Goal: Book appointment/travel/reservation

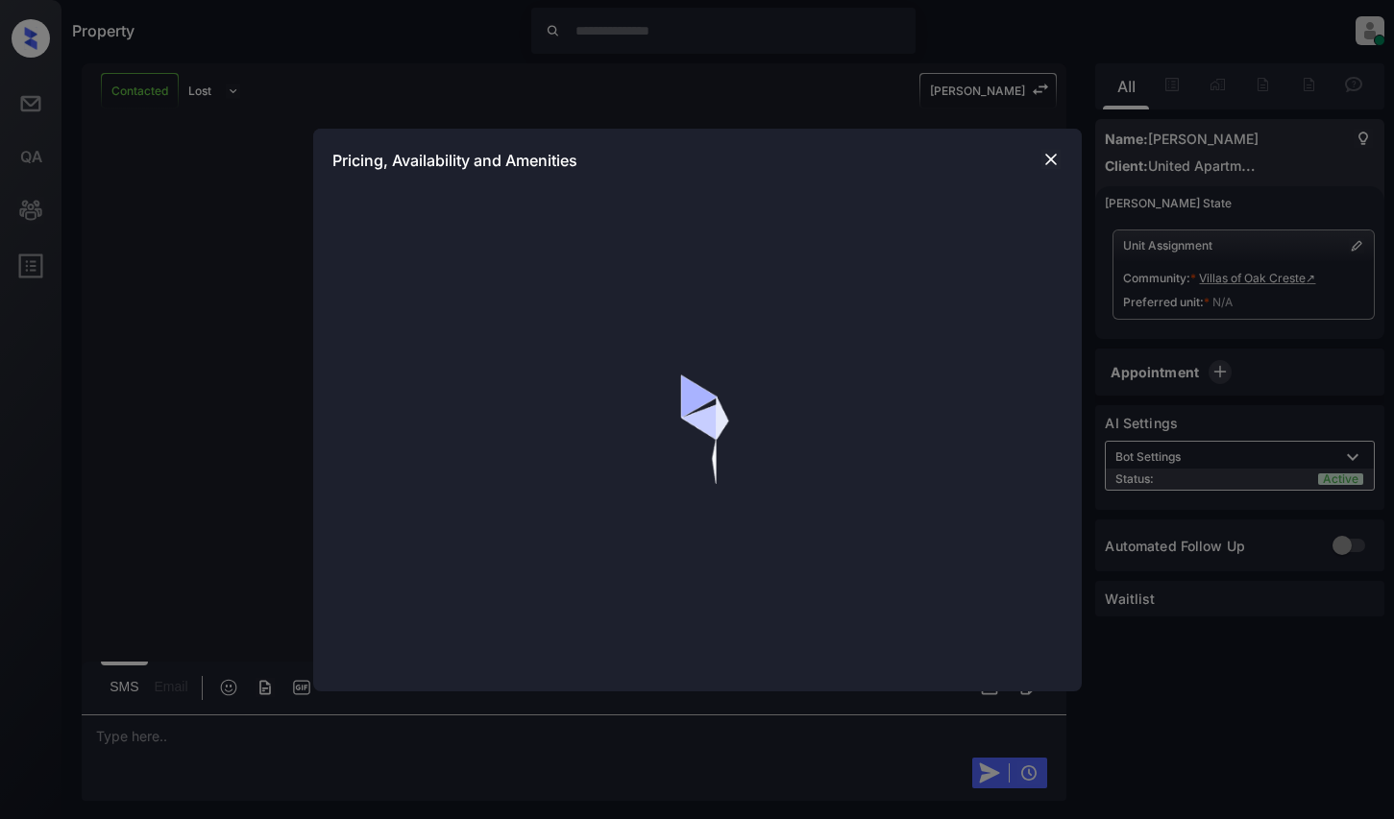
scroll to position [354, 0]
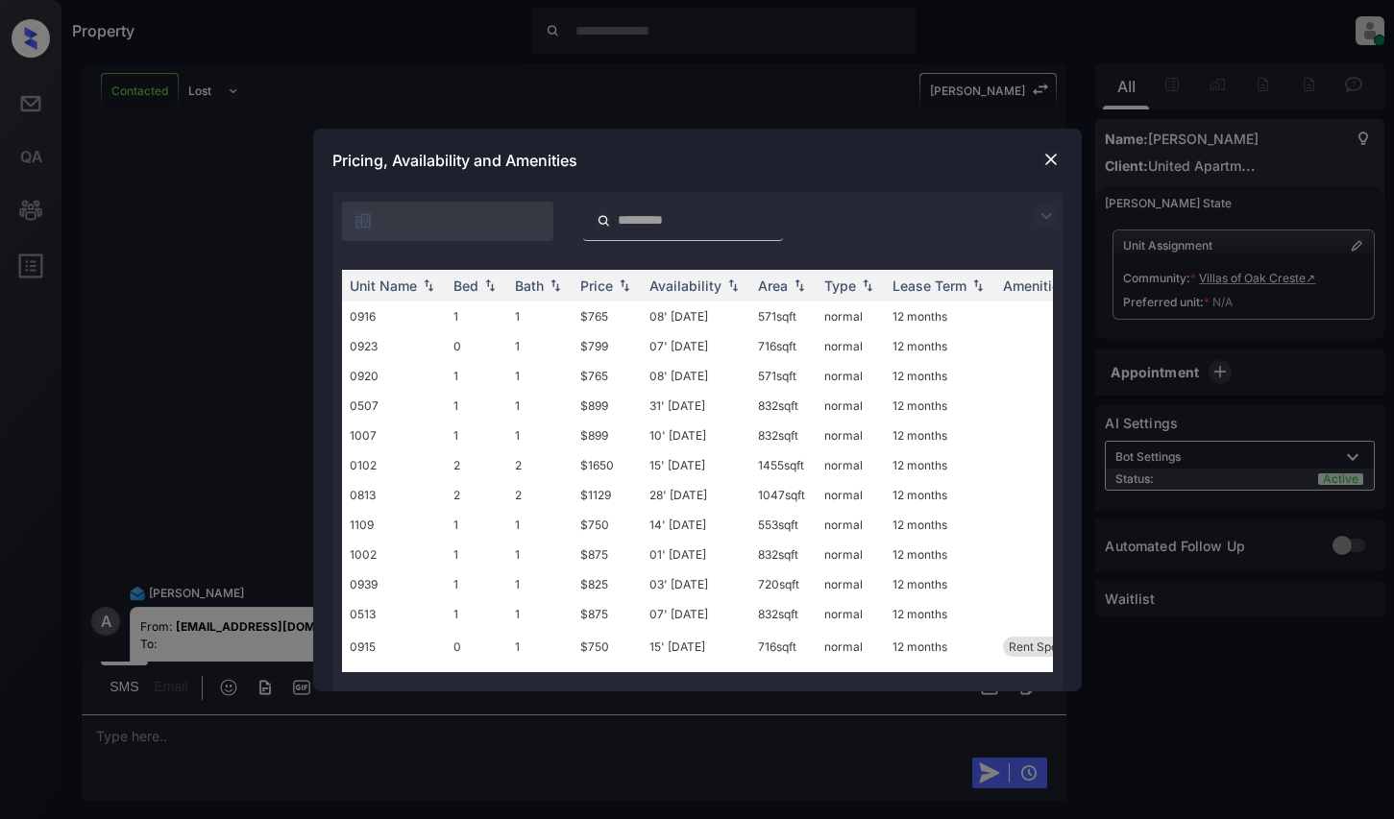
click at [1041, 205] on img at bounding box center [1045, 216] width 23 height 23
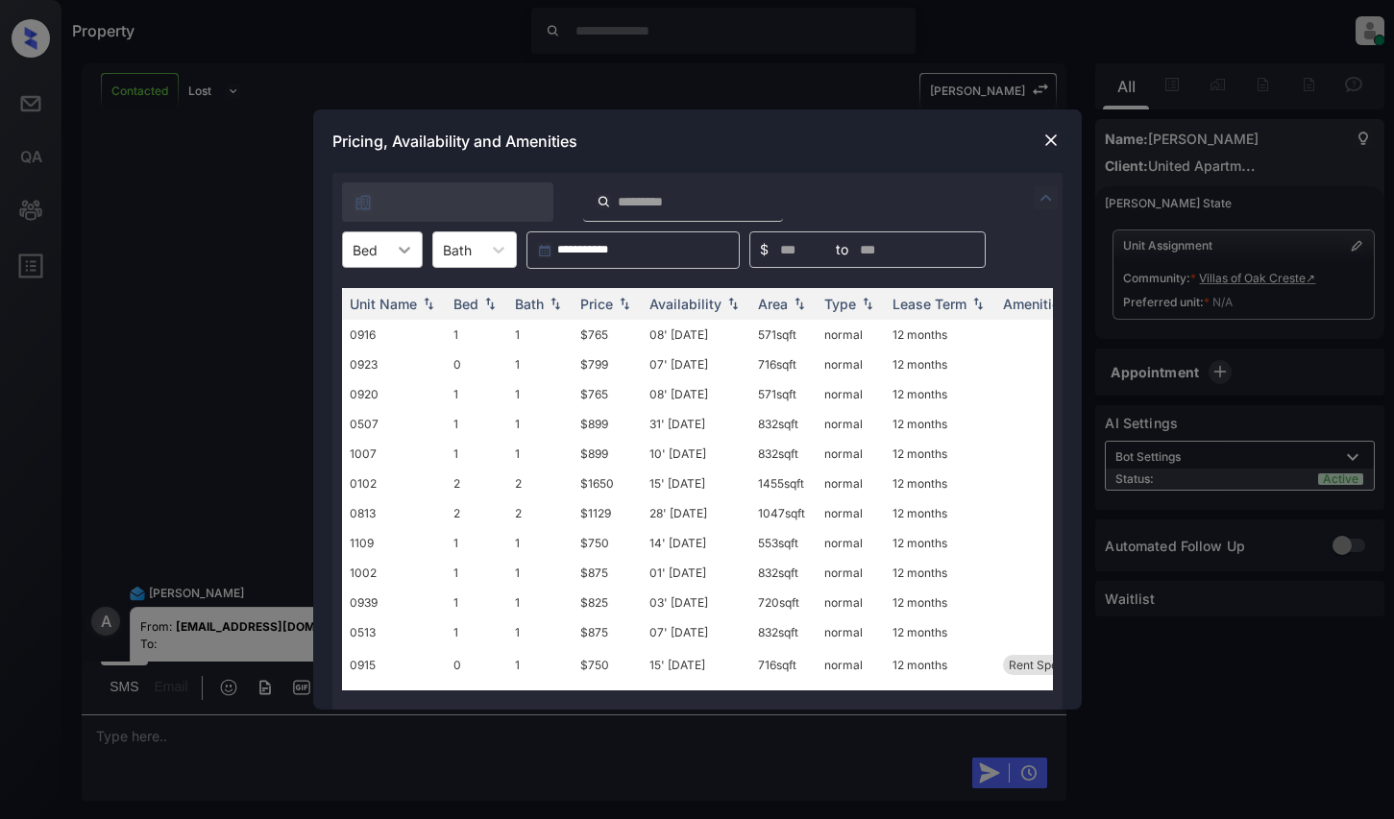
click at [395, 263] on div at bounding box center [404, 249] width 35 height 35
click at [1042, 135] on img at bounding box center [1050, 140] width 19 height 19
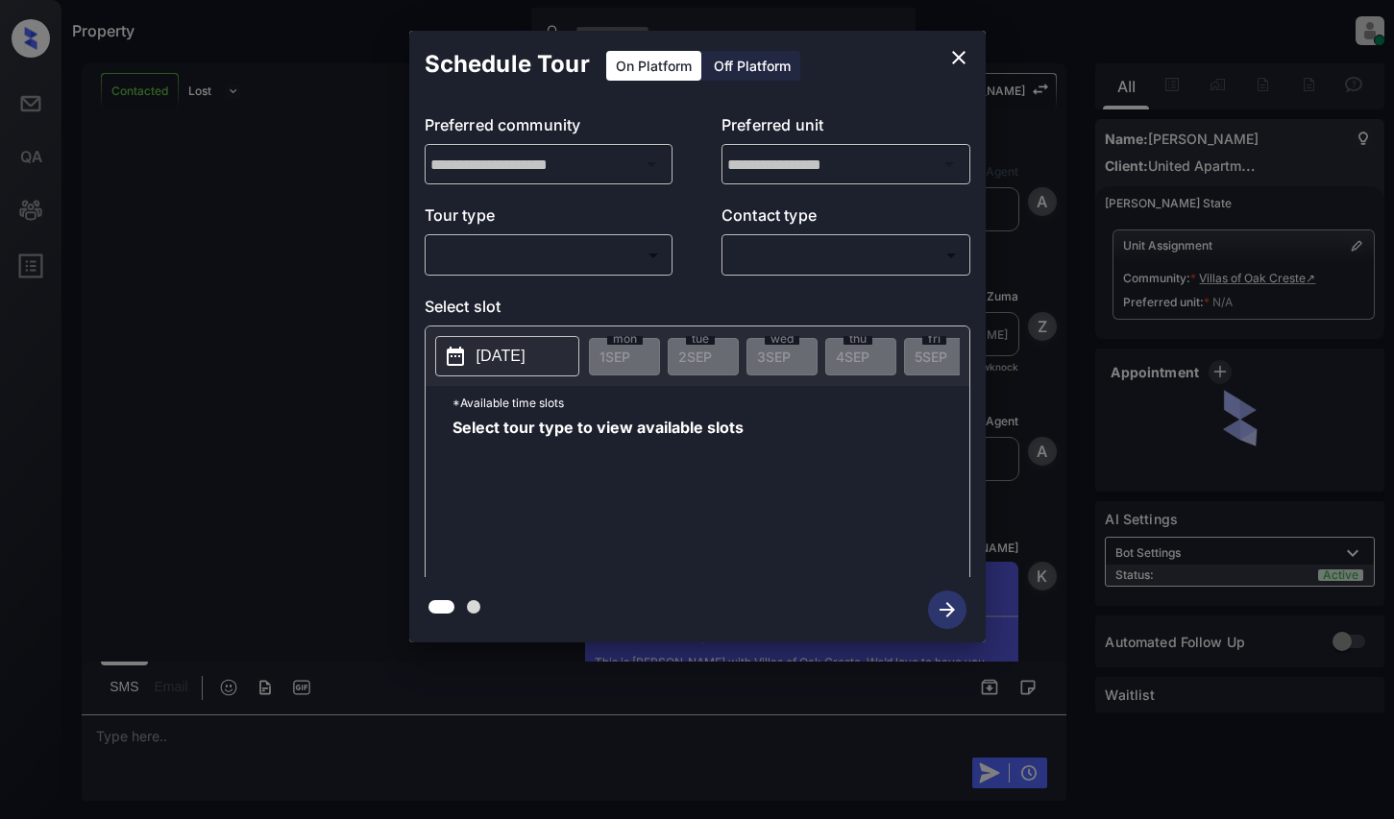
scroll to position [354, 0]
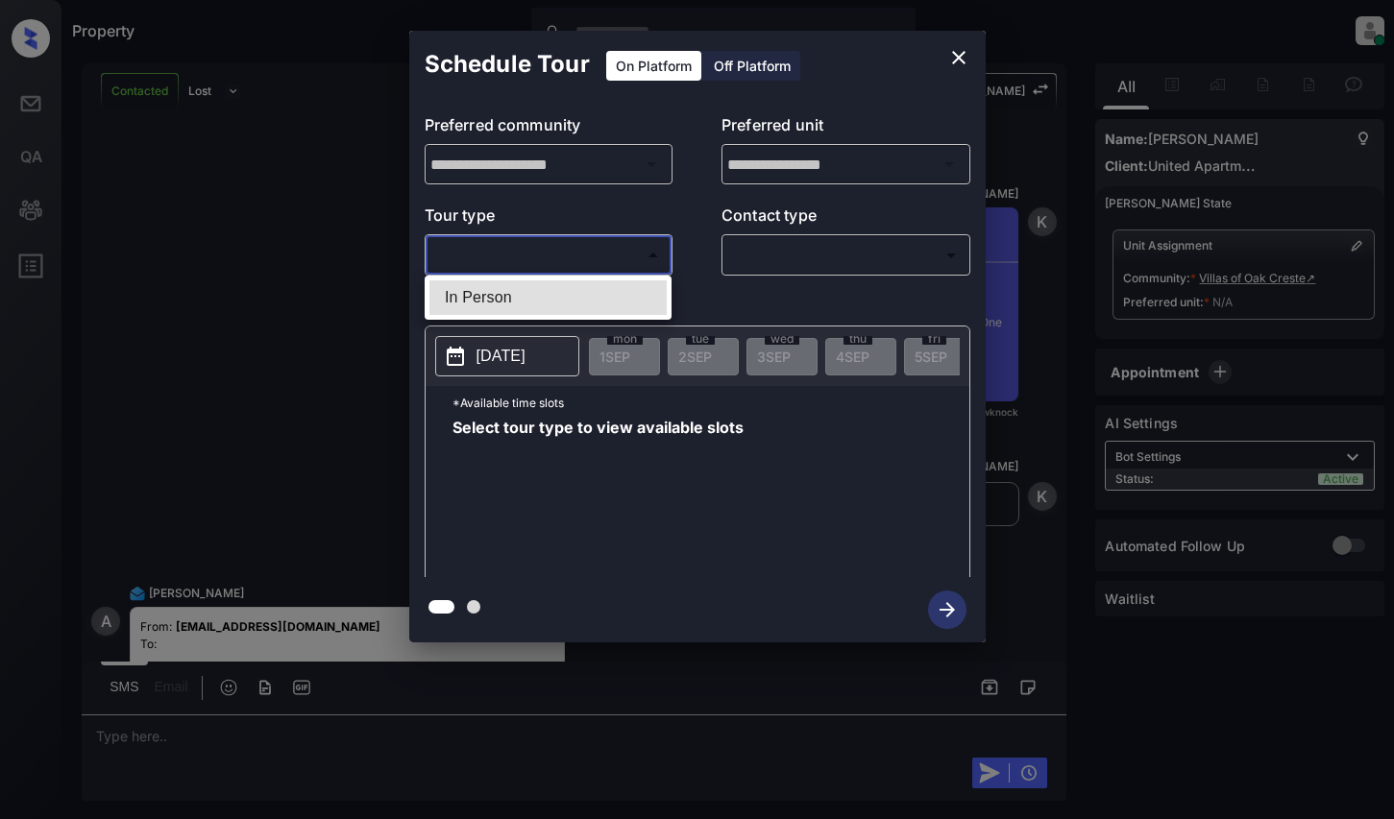
click at [499, 246] on body "Property [PERSON_NAME] Online Set yourself offline Set yourself on break Profil…" at bounding box center [697, 409] width 1394 height 819
click at [516, 295] on li "In Person" at bounding box center [547, 297] width 237 height 35
type input "********"
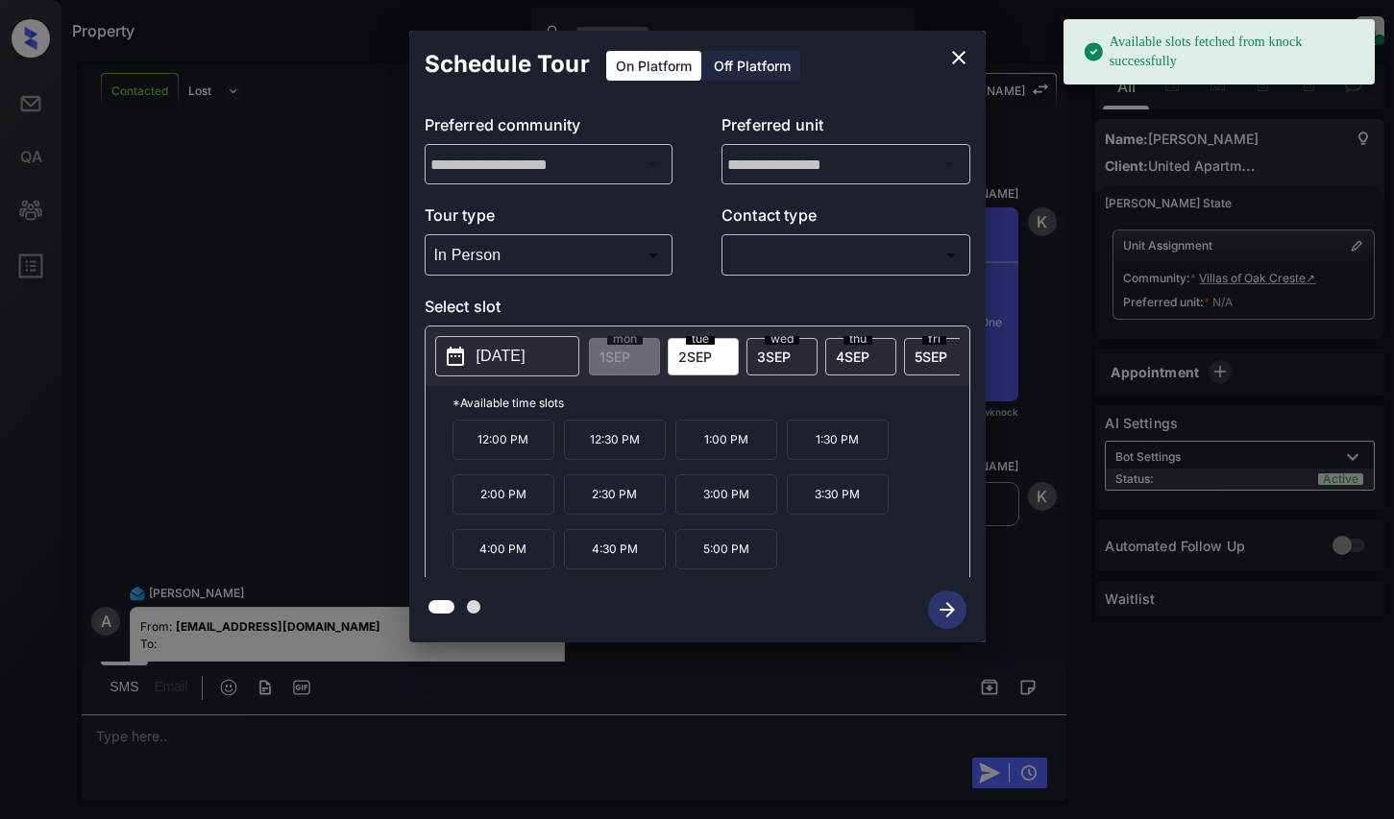
click at [506, 349] on p "[DATE]" at bounding box center [500, 356] width 49 height 23
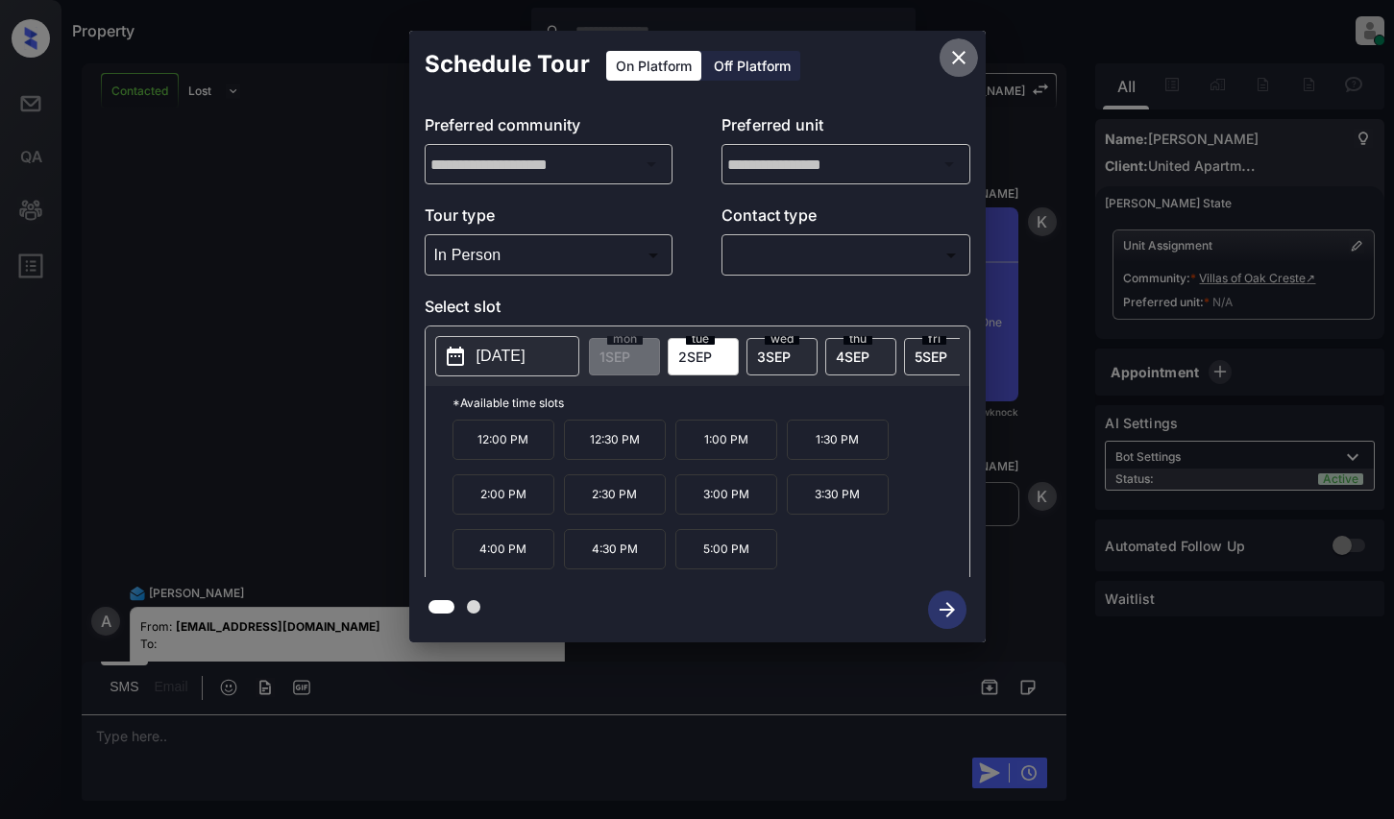
click at [961, 45] on button "close" at bounding box center [958, 57] width 38 height 38
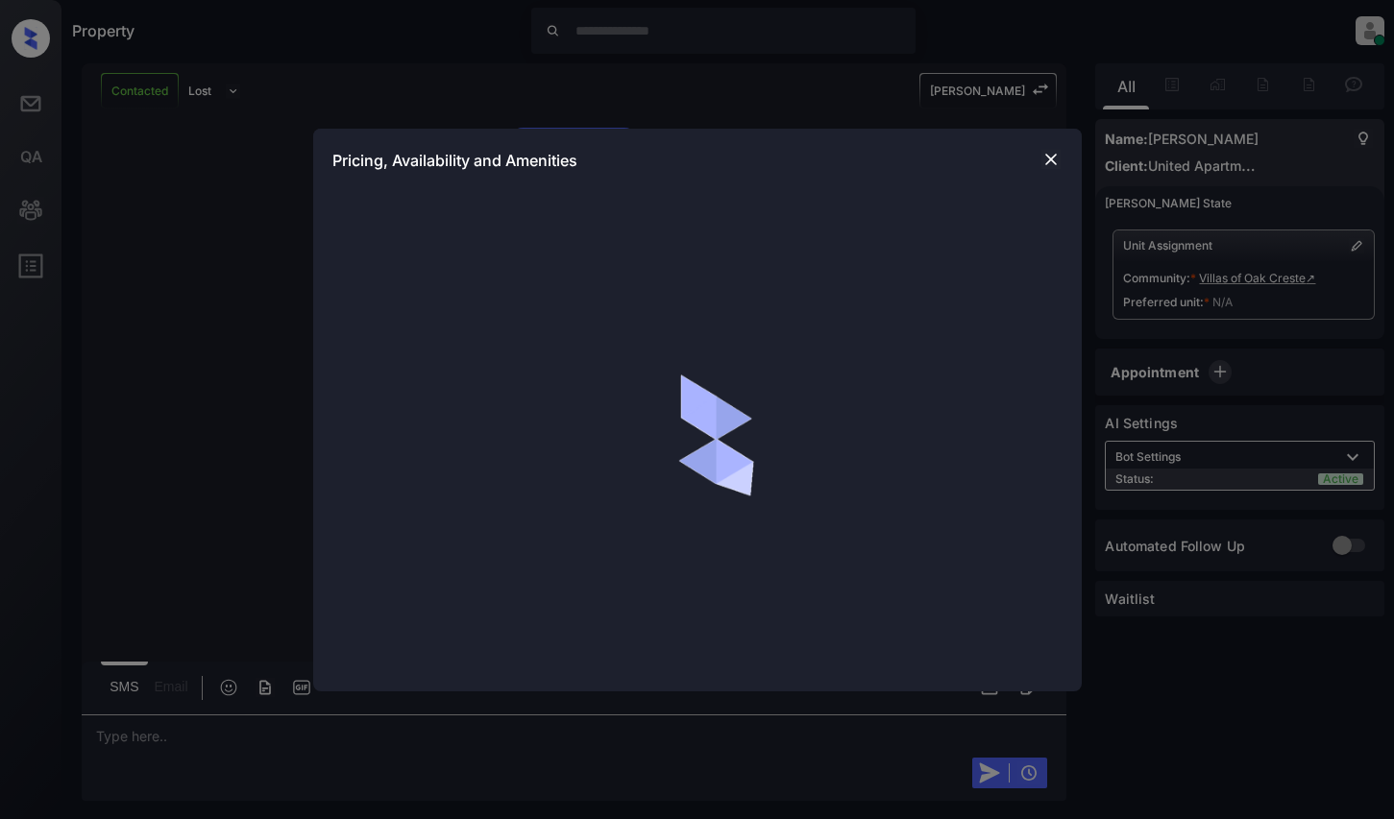
scroll to position [547, 0]
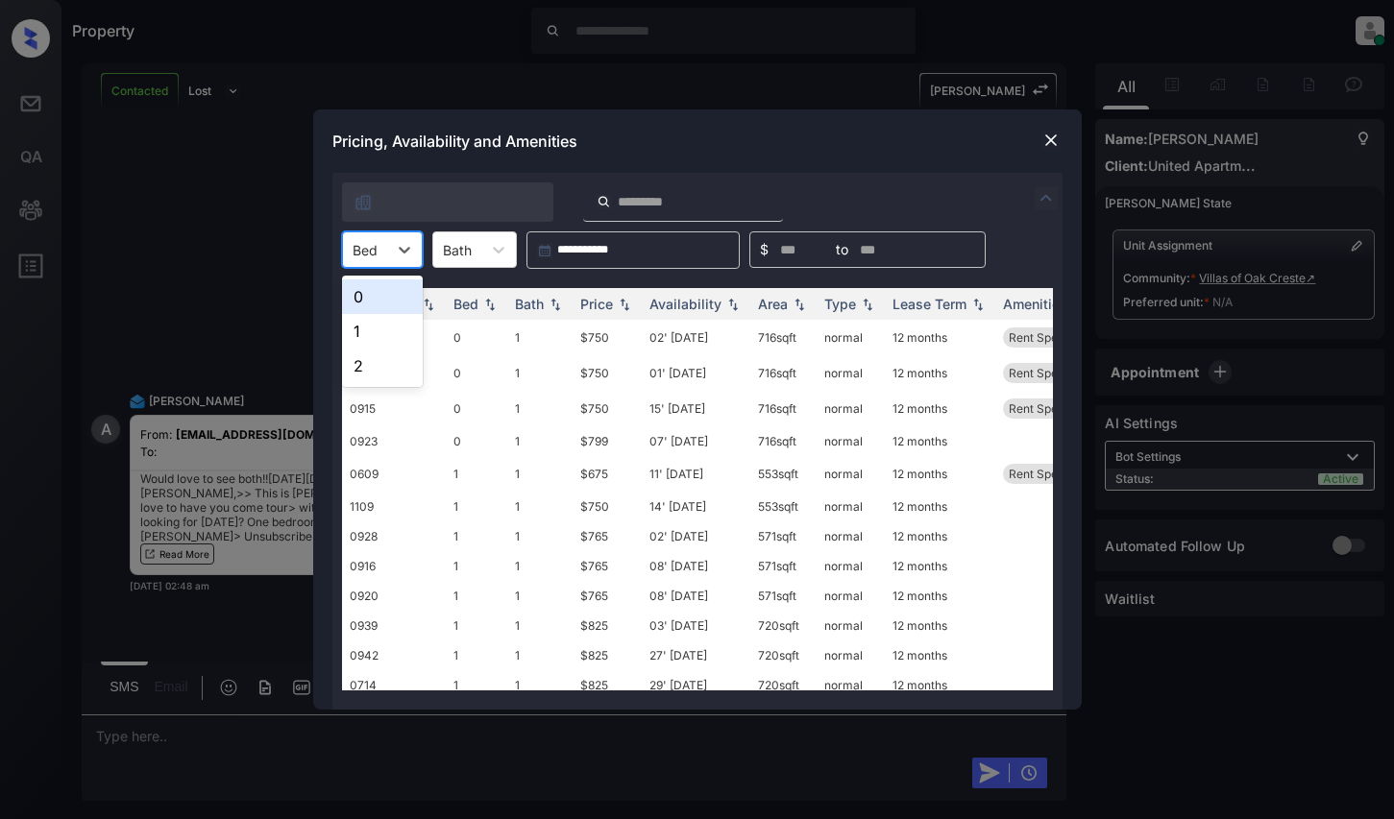
click at [379, 249] on div "Bed" at bounding box center [365, 250] width 44 height 28
click at [355, 342] on div "1" at bounding box center [382, 331] width 81 height 35
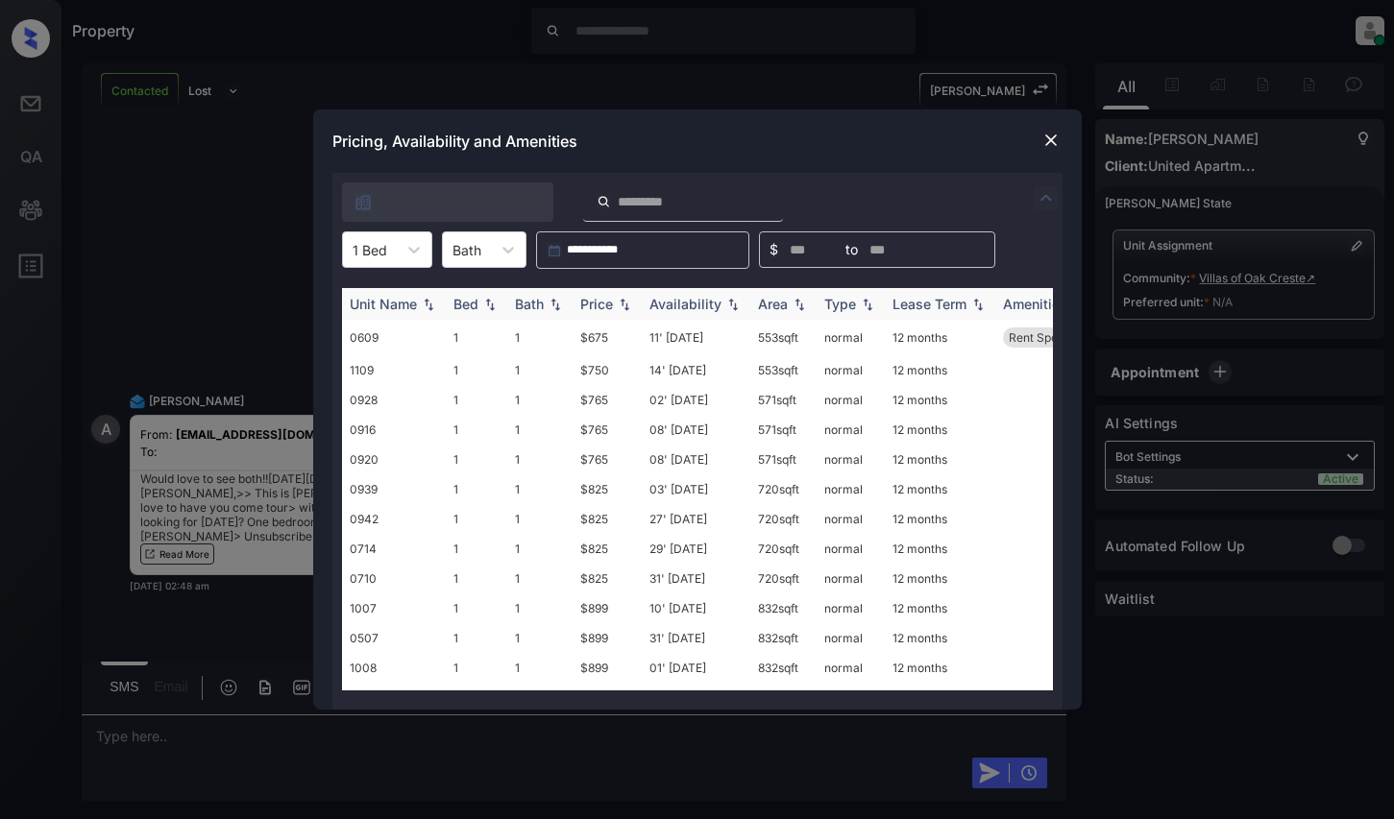
click at [614, 318] on th "Price" at bounding box center [606, 304] width 69 height 32
click at [614, 317] on th "Price" at bounding box center [606, 304] width 69 height 32
click at [379, 255] on div at bounding box center [370, 250] width 35 height 20
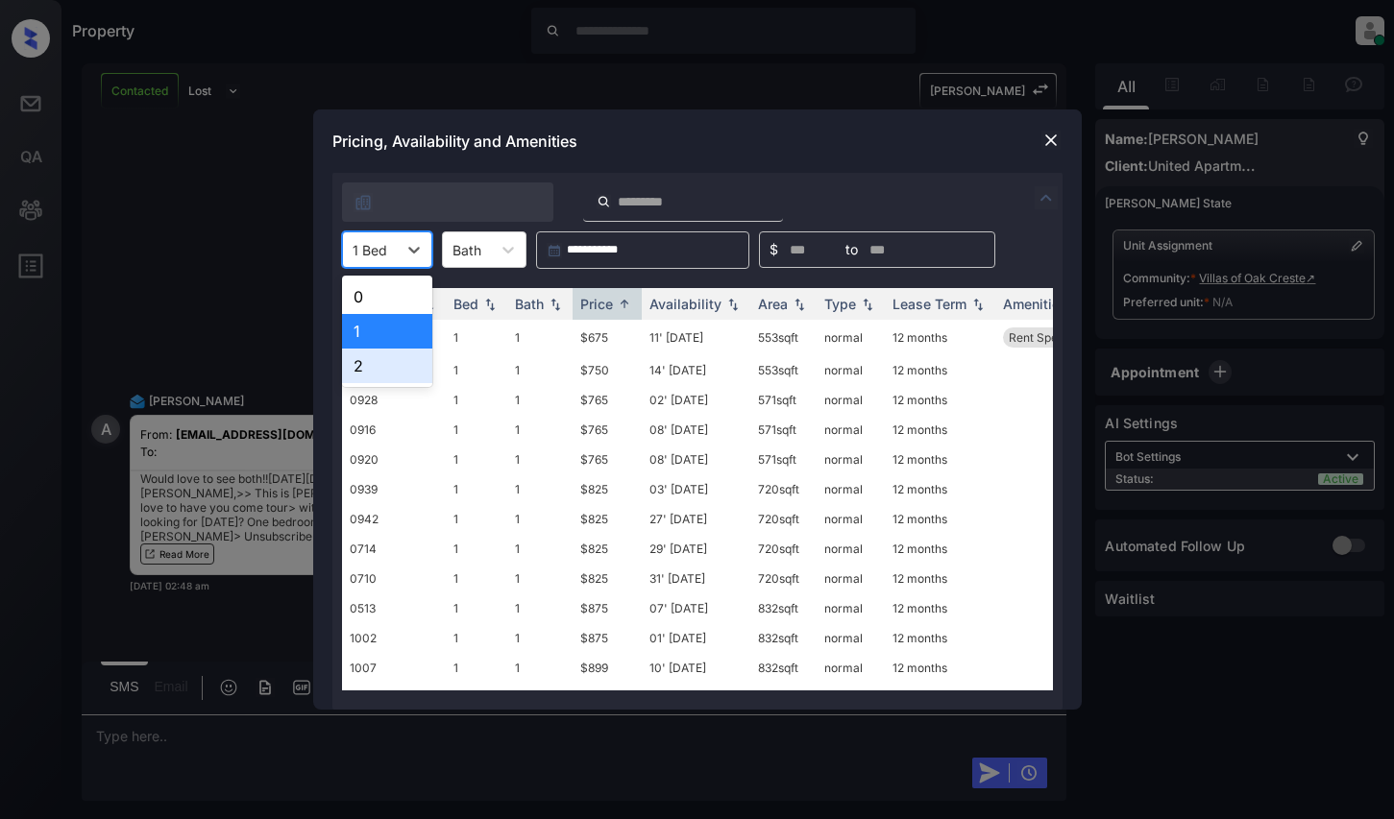
click at [380, 356] on div "2" at bounding box center [387, 366] width 90 height 35
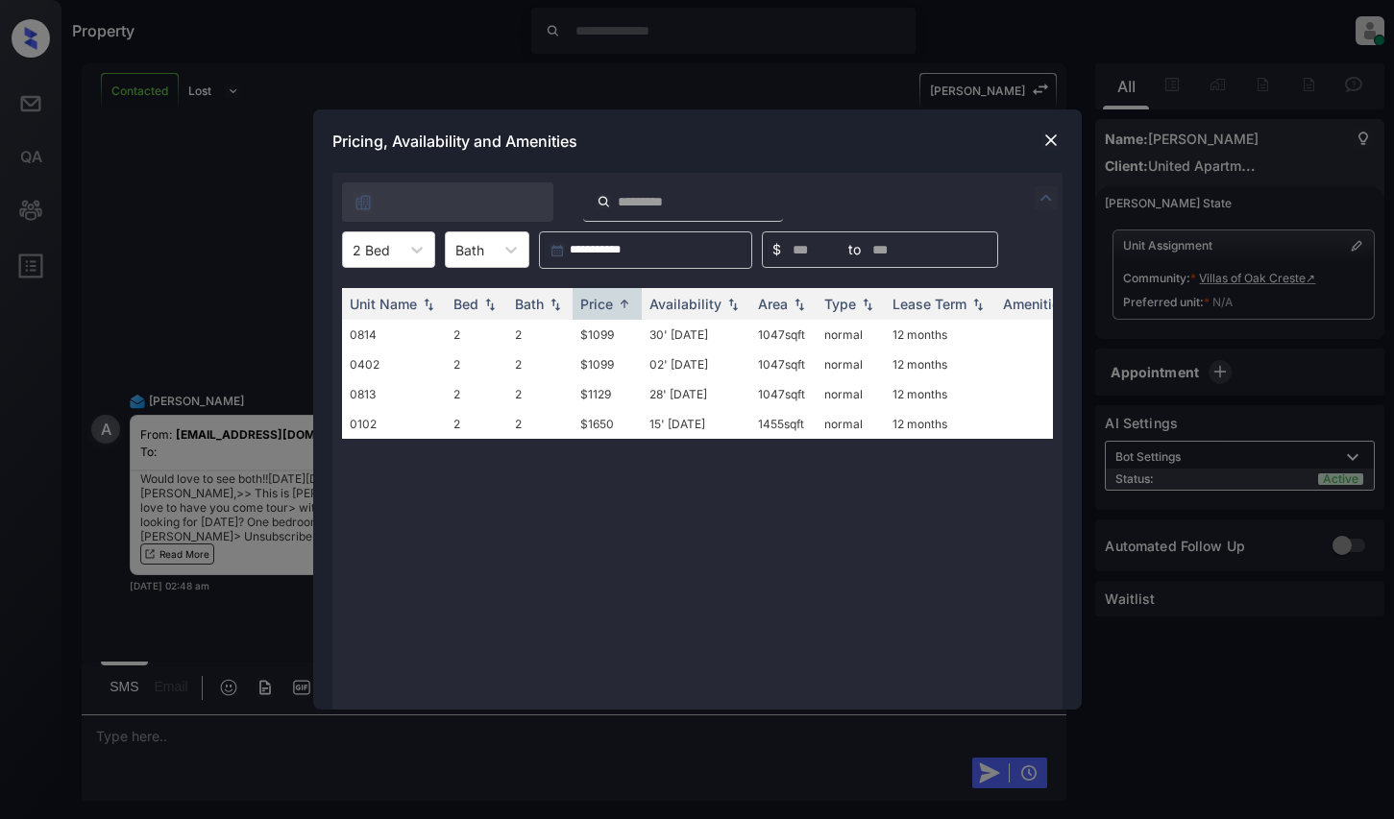
click at [1050, 126] on div "Pricing, Availability and Amenities" at bounding box center [697, 141] width 768 height 63
click at [1055, 134] on img at bounding box center [1050, 140] width 19 height 19
